Goal: Navigation & Orientation: Find specific page/section

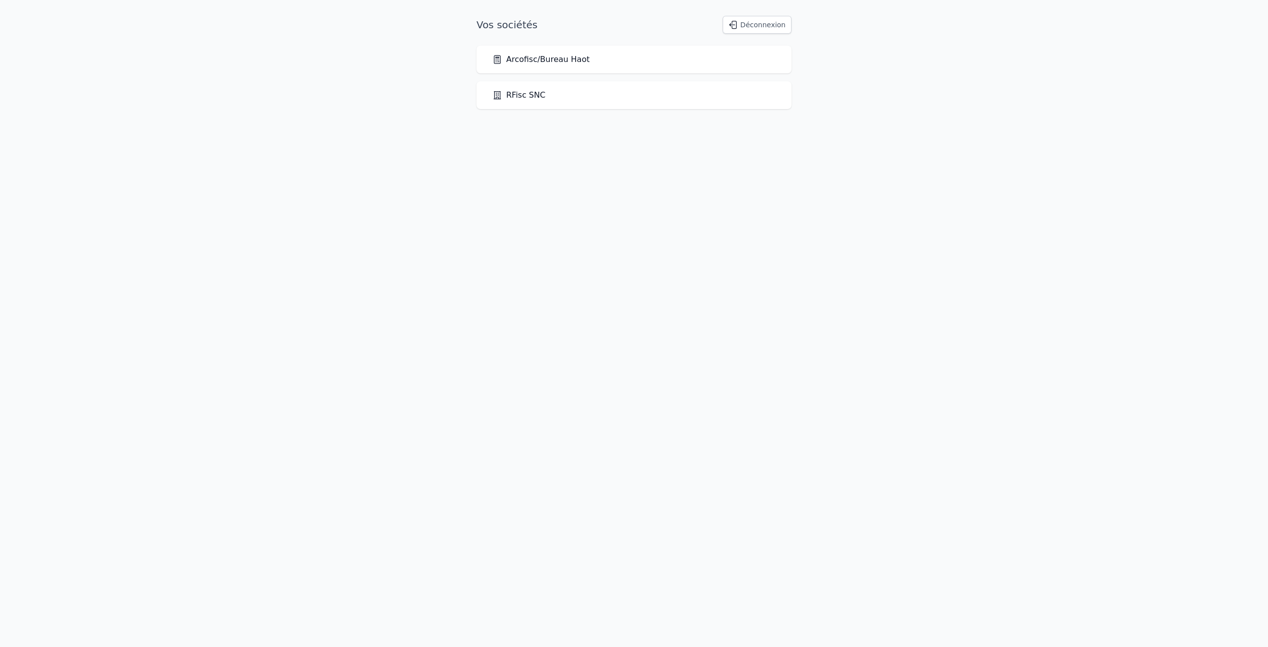
click at [590, 59] on div "Arcofisc/Bureau Haot" at bounding box center [633, 60] width 283 height 12
click at [572, 61] on link "Arcofisc/Bureau Haot" at bounding box center [540, 60] width 97 height 12
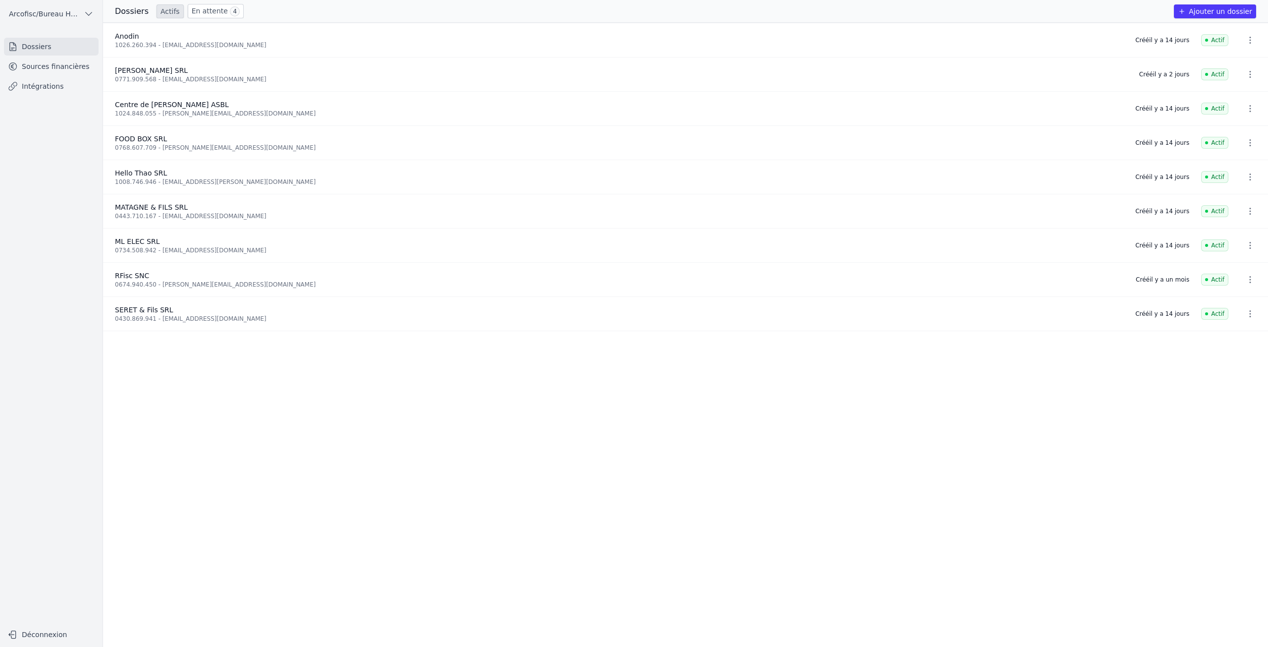
click at [207, 11] on link "En attente 4" at bounding box center [216, 11] width 56 height 14
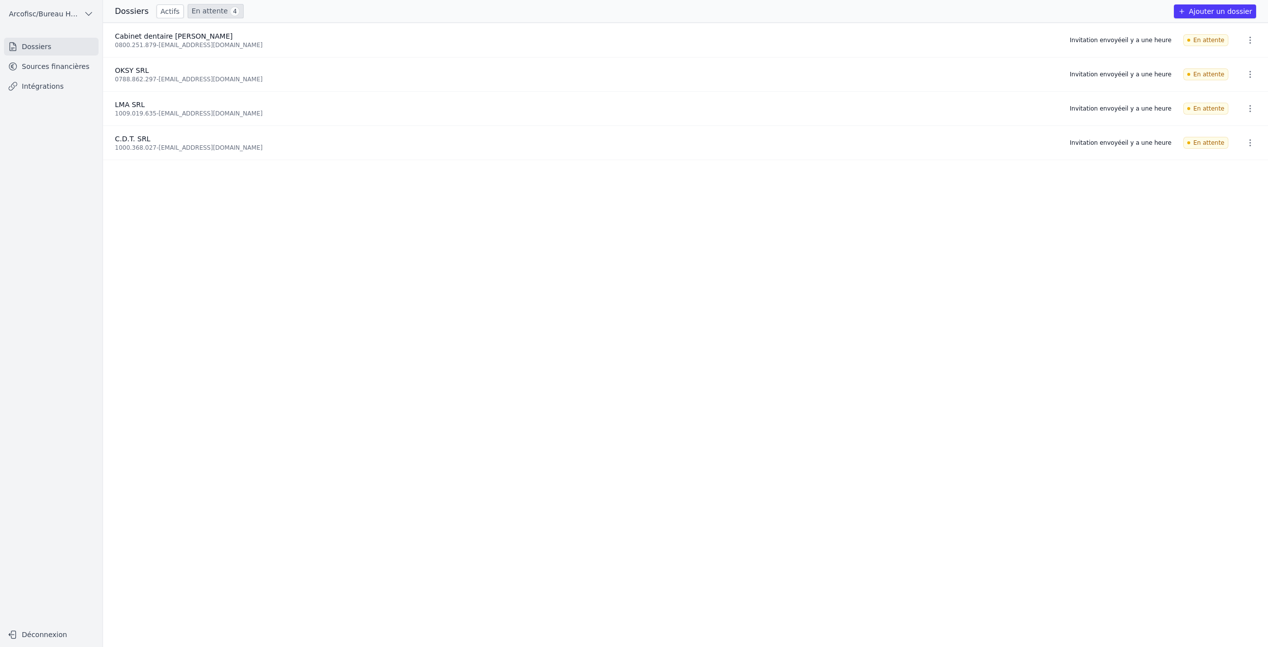
click at [157, 10] on link "Actifs" at bounding box center [170, 11] width 27 height 14
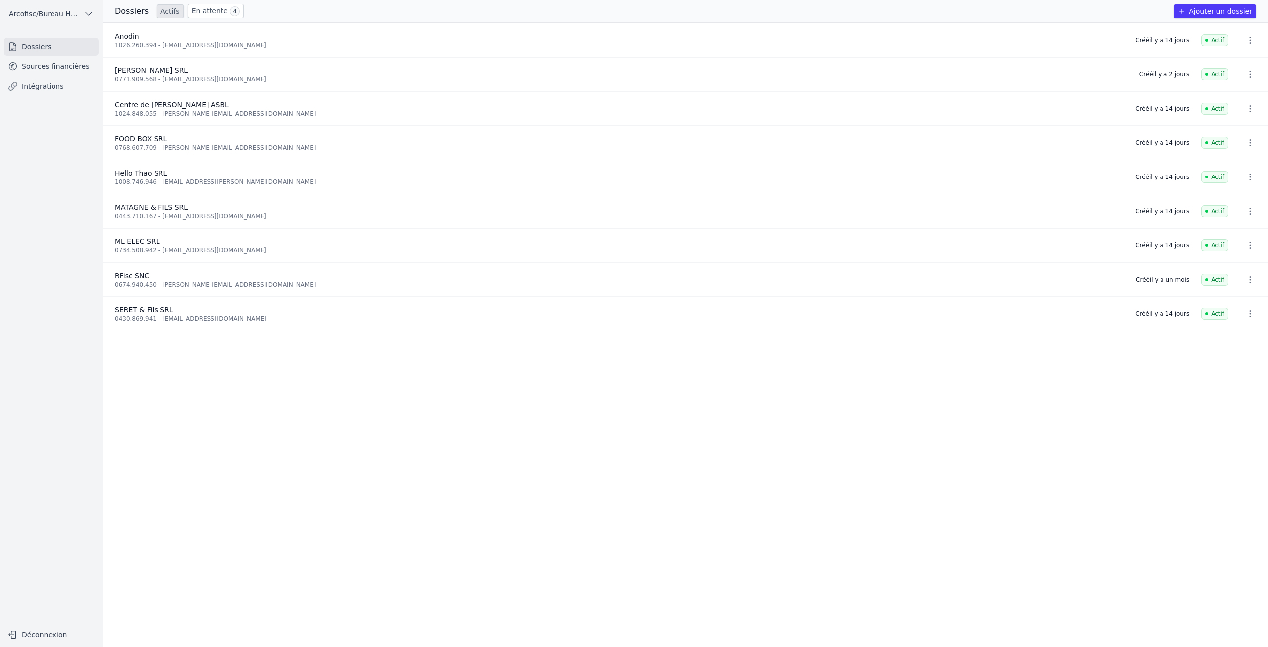
click at [47, 65] on link "Sources financières" at bounding box center [51, 66] width 95 height 18
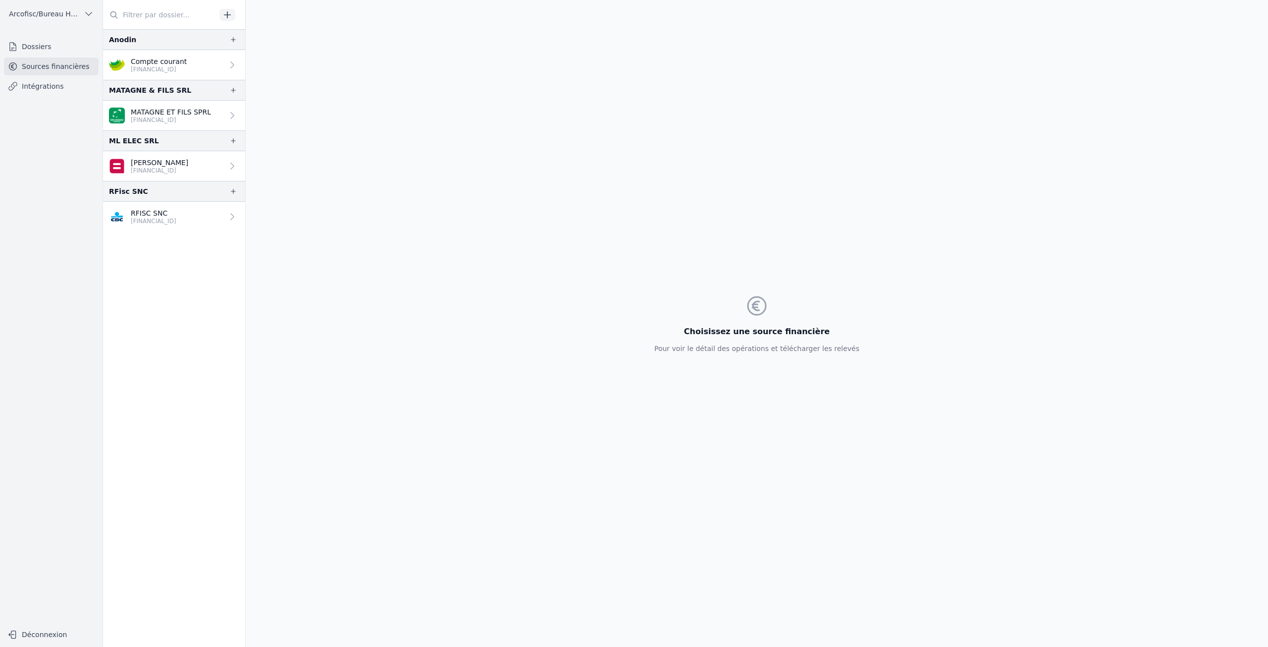
click at [62, 50] on link "Dossiers" at bounding box center [51, 47] width 95 height 18
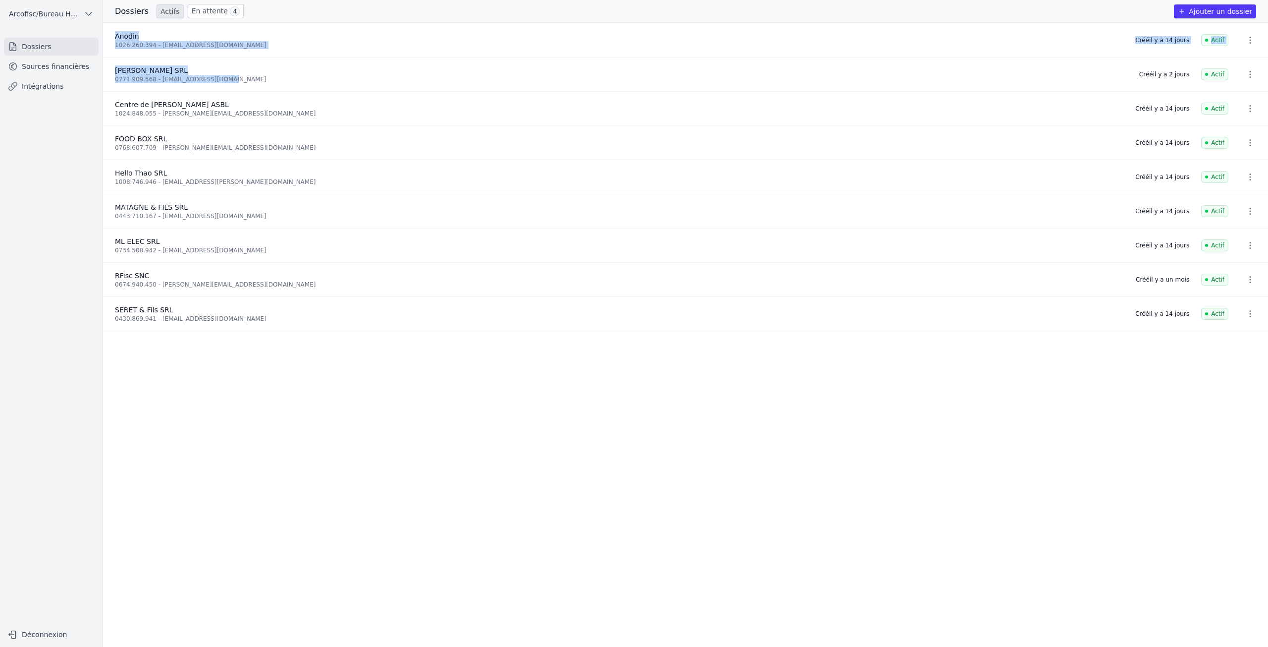
drag, startPoint x: 226, startPoint y: 80, endPoint x: 115, endPoint y: 43, distance: 117.2
click at [115, 43] on ul "Anodin 1026.260.394 - [EMAIL_ADDRESS][DOMAIN_NAME] Créé il y a 14 jours Actif […" at bounding box center [685, 335] width 1165 height 624
click at [191, 123] on li "Centre de [PERSON_NAME] ASBL 1024.848.055 - [PERSON_NAME][EMAIL_ADDRESS][DOMAIN…" at bounding box center [685, 109] width 1165 height 34
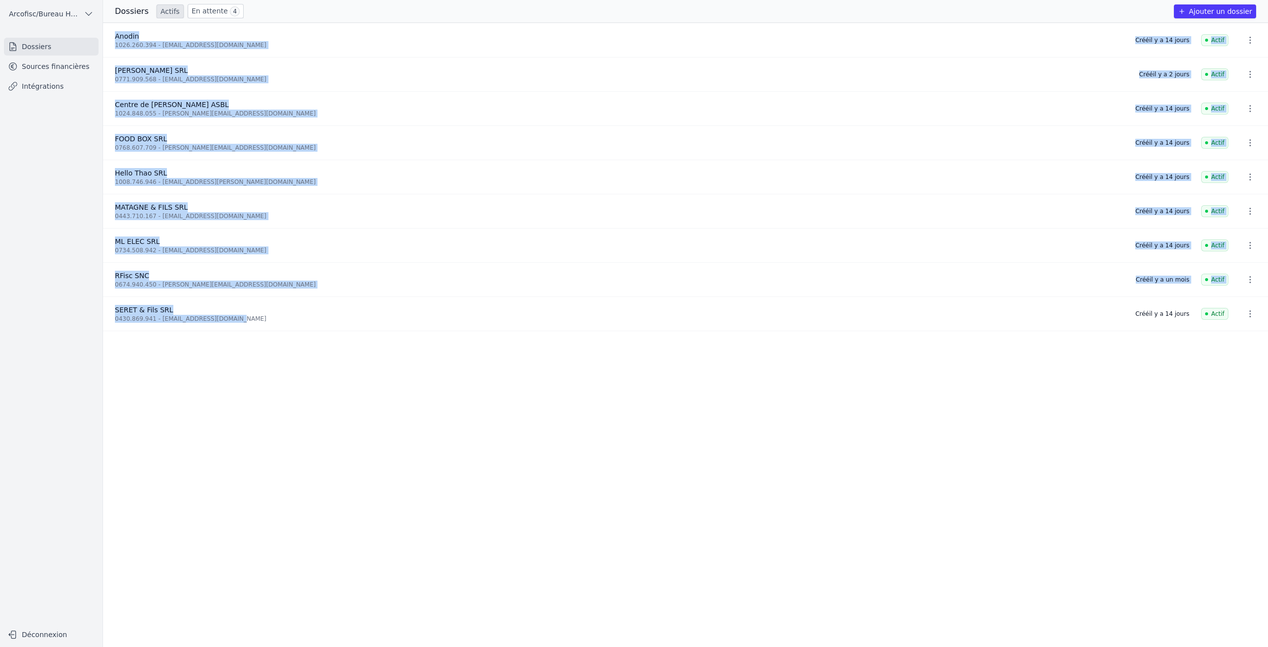
drag, startPoint x: 242, startPoint y: 324, endPoint x: 117, endPoint y: 36, distance: 314.2
click at [117, 36] on ul "Anodin 1026.260.394 - [EMAIL_ADDRESS][DOMAIN_NAME] Créé il y a 14 jours Actif […" at bounding box center [685, 335] width 1165 height 624
click at [149, 40] on div "Anodin" at bounding box center [619, 36] width 1009 height 10
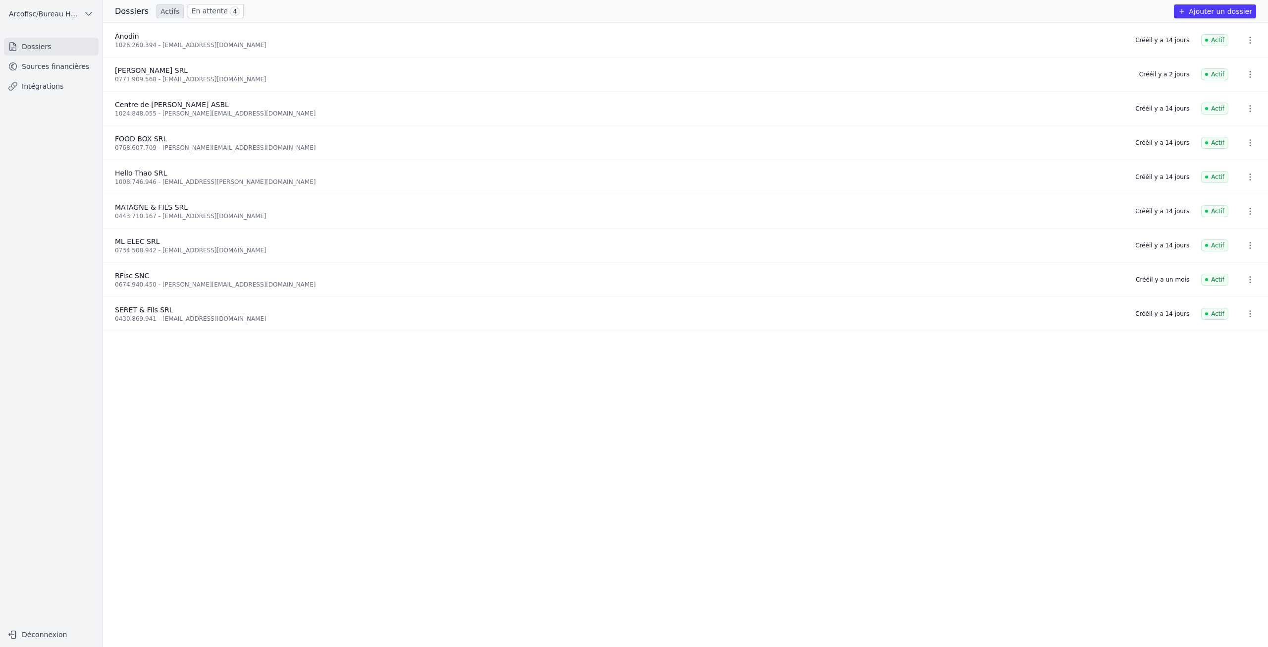
click at [211, 11] on link "En attente 4" at bounding box center [216, 11] width 56 height 14
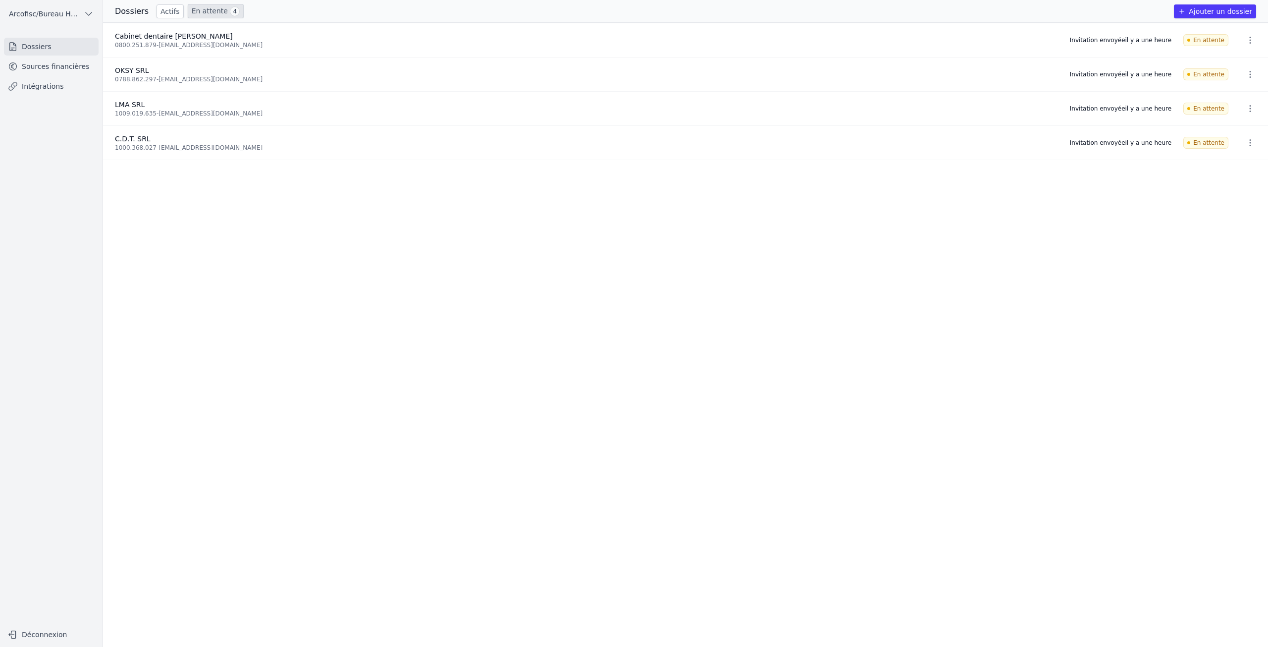
click at [50, 65] on link "Sources financières" at bounding box center [51, 66] width 95 height 18
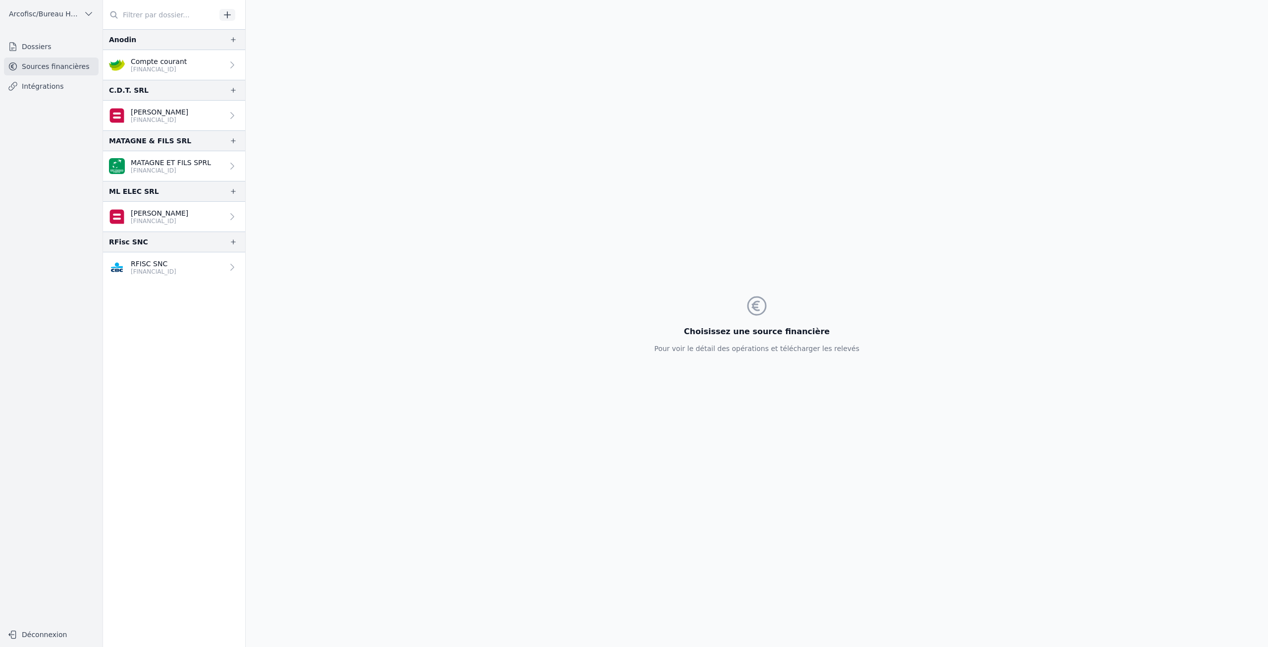
click at [188, 120] on link "[PERSON_NAME] [FINANCIAL_ID]" at bounding box center [174, 116] width 142 height 30
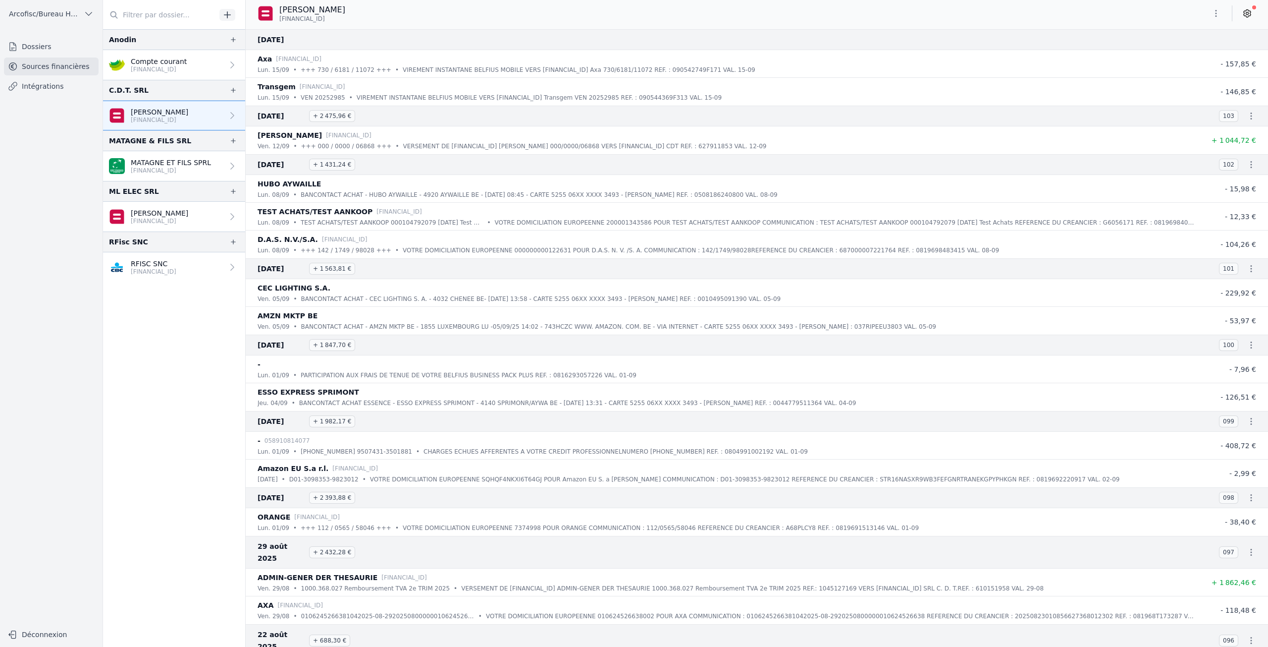
drag, startPoint x: 325, startPoint y: 19, endPoint x: 330, endPoint y: 20, distance: 5.2
click at [325, 20] on span "[FINANCIAL_ID]" at bounding box center [302, 19] width 46 height 8
click at [336, 21] on div "[PERSON_NAME] [FINANCIAL_ID]" at bounding box center [306, 13] width 96 height 19
drag, startPoint x: 336, startPoint y: 21, endPoint x: 297, endPoint y: 19, distance: 39.2
click at [297, 19] on div "[PERSON_NAME] [FINANCIAL_ID]" at bounding box center [306, 13] width 96 height 19
